Goal: Information Seeking & Learning: Check status

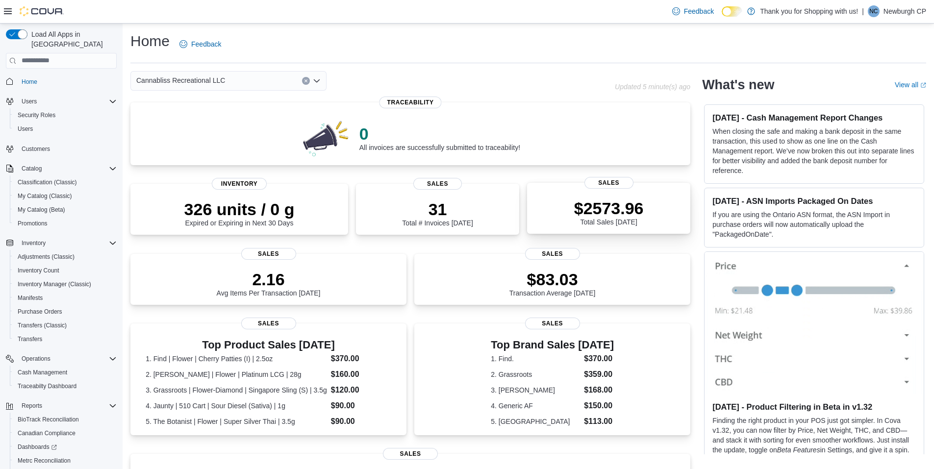
click at [662, 198] on div "$2573.96 Total Sales Today" at bounding box center [609, 210] width 148 height 31
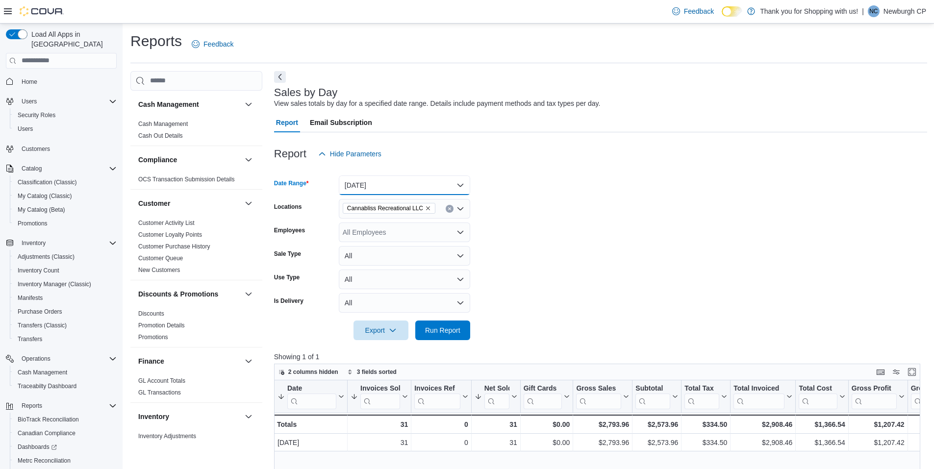
click at [397, 185] on button "Today" at bounding box center [404, 186] width 131 height 20
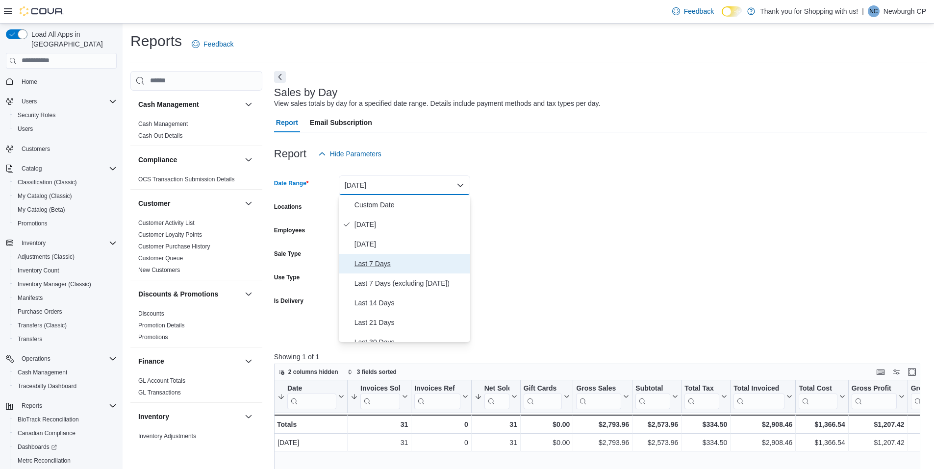
click at [406, 263] on span "Last 7 Days" at bounding box center [411, 264] width 112 height 12
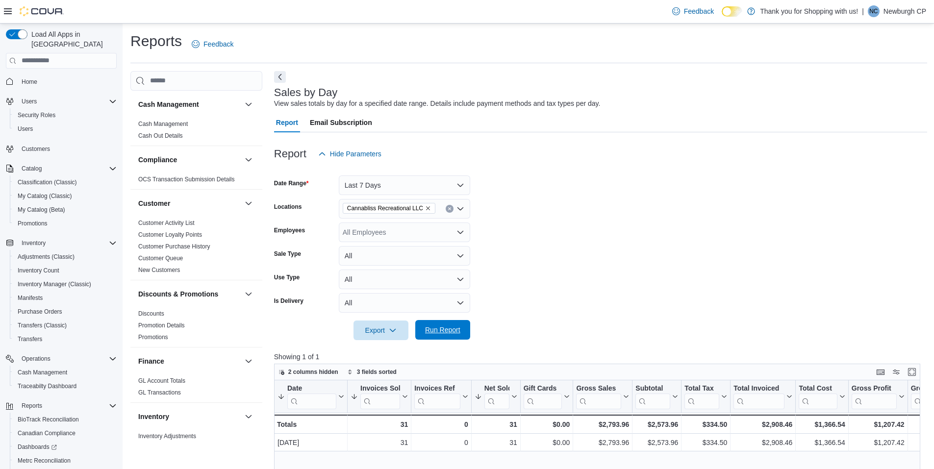
click at [462, 331] on span "Run Report" at bounding box center [442, 330] width 43 height 20
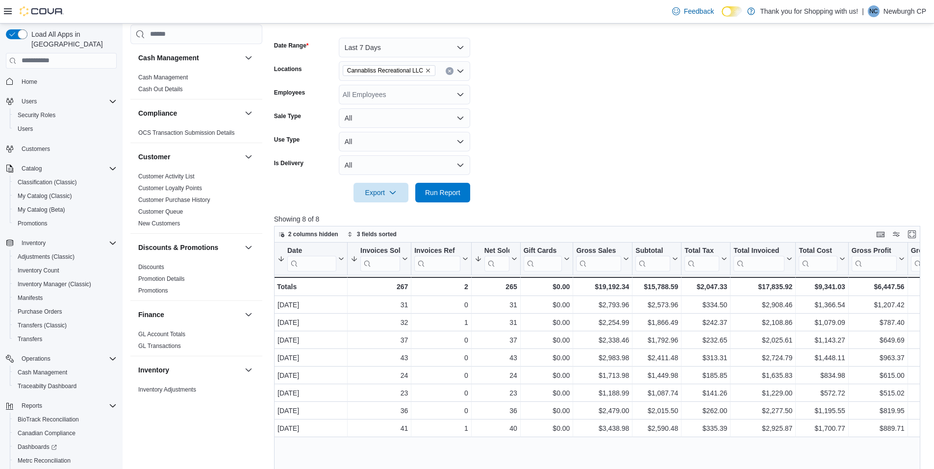
scroll to position [147, 0]
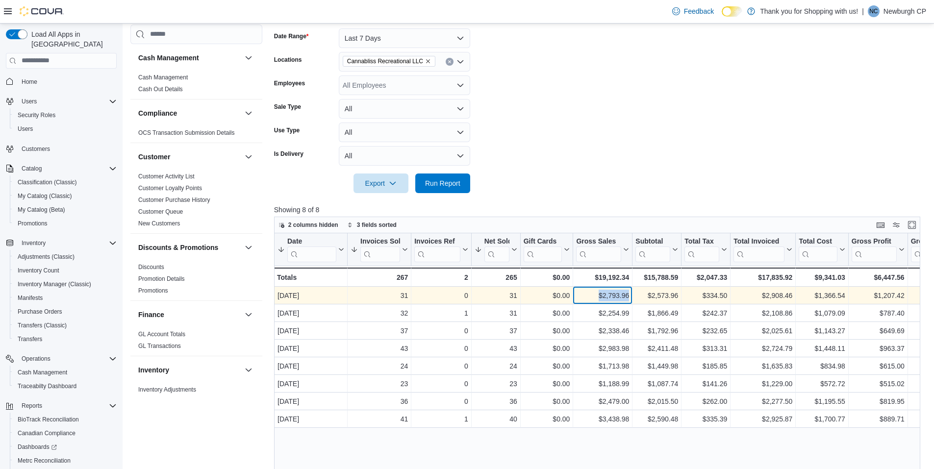
drag, startPoint x: 593, startPoint y: 295, endPoint x: 630, endPoint y: 295, distance: 36.8
click at [630, 295] on div "$2,793.96 - Gross Sales, column 6, row 1" at bounding box center [602, 296] width 59 height 18
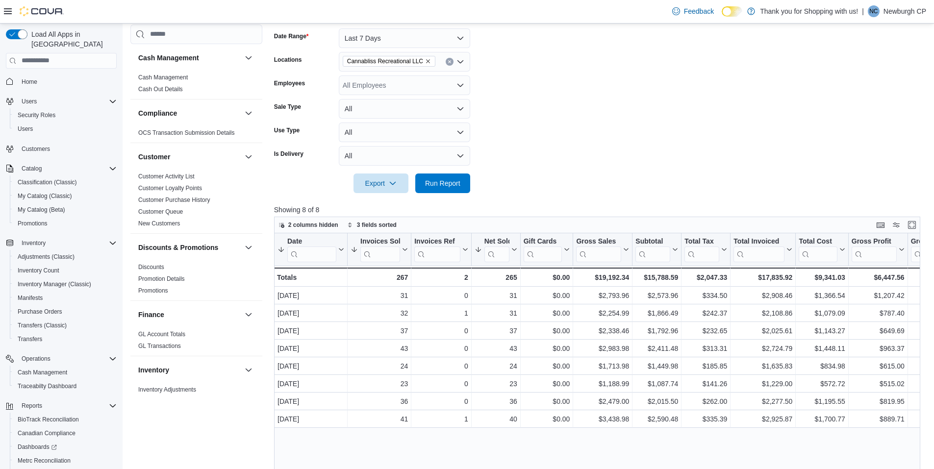
drag, startPoint x: 630, startPoint y: 295, endPoint x: 597, endPoint y: 187, distance: 113.4
click at [597, 187] on form "Date Range Last 7 Days Locations Cannabliss Recreational LLC Employees All Empl…" at bounding box center [600, 105] width 653 height 177
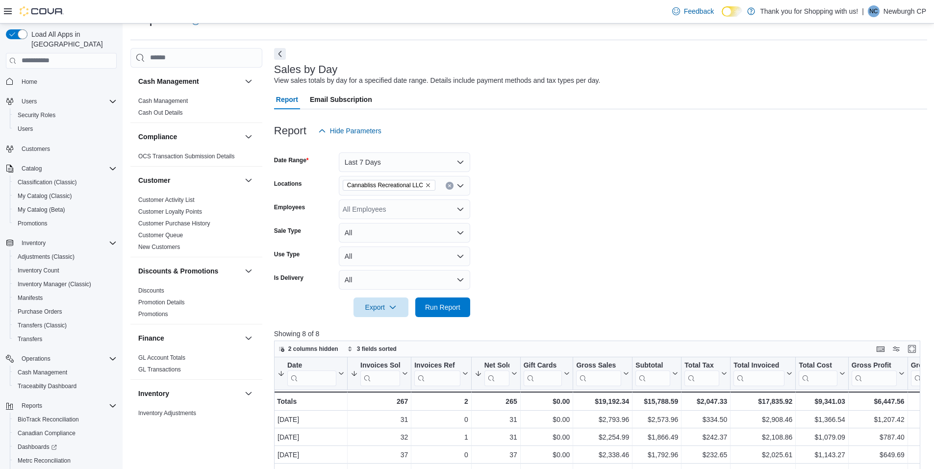
scroll to position [0, 0]
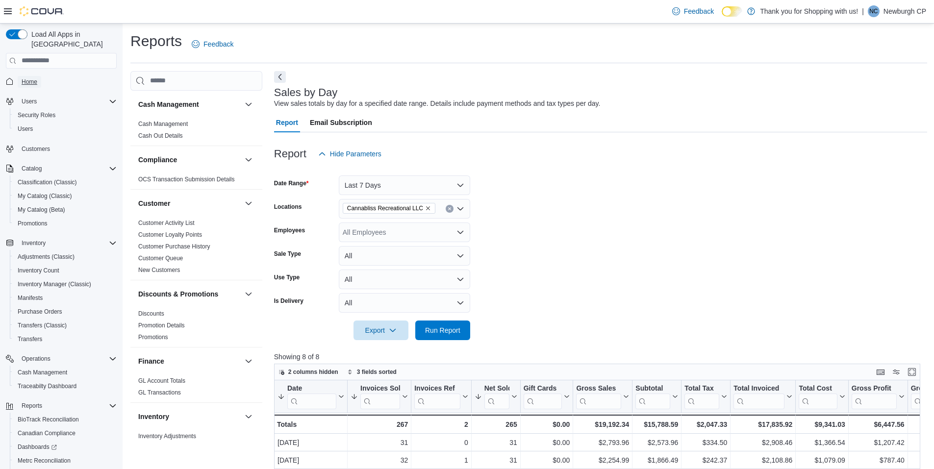
click at [38, 77] on link "Home" at bounding box center [30, 82] width 24 height 12
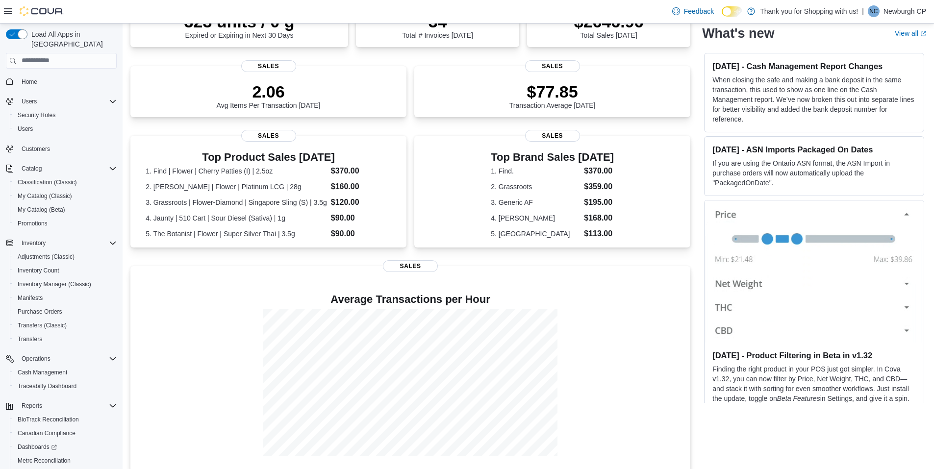
scroll to position [189, 0]
drag, startPoint x: 934, startPoint y: 369, endPoint x: 527, endPoint y: 248, distance: 424.2
click at [527, 248] on div "0 All invoices are successfully submitted to traceability! Traceability 323 uni…" at bounding box center [410, 191] width 560 height 557
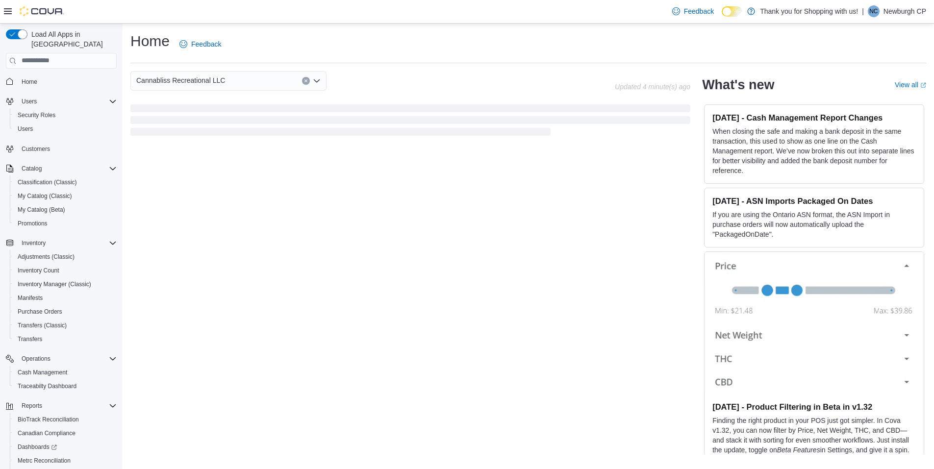
scroll to position [0, 0]
